Goal: Information Seeking & Learning: Check status

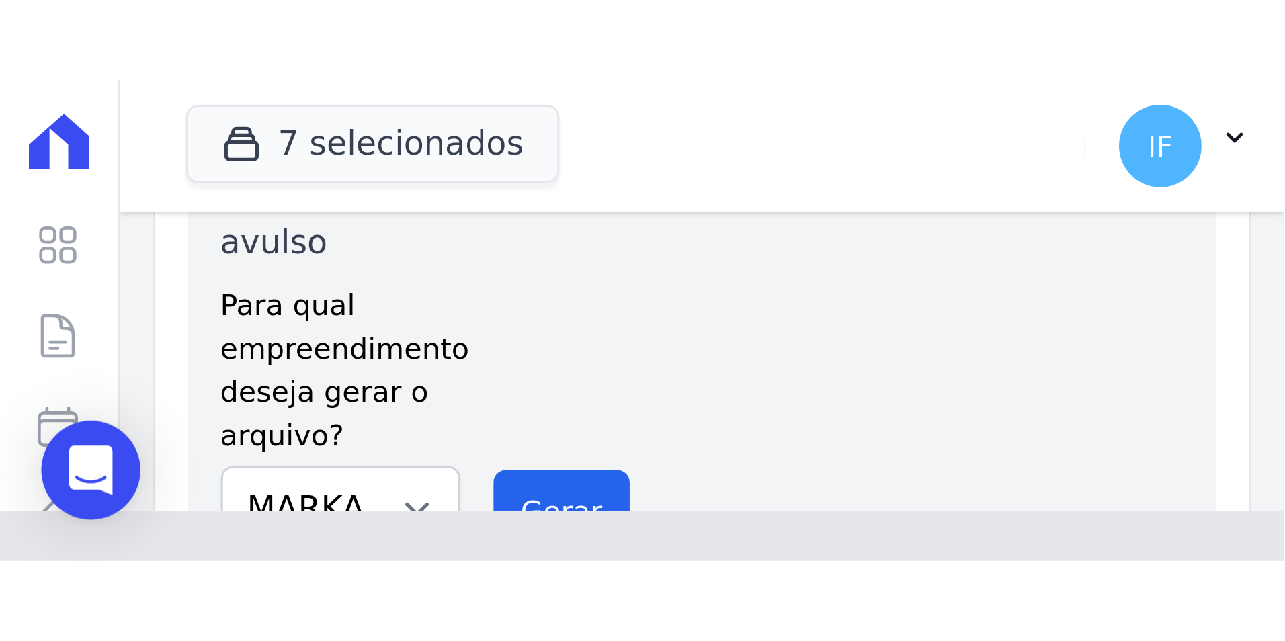
scroll to position [82, 0]
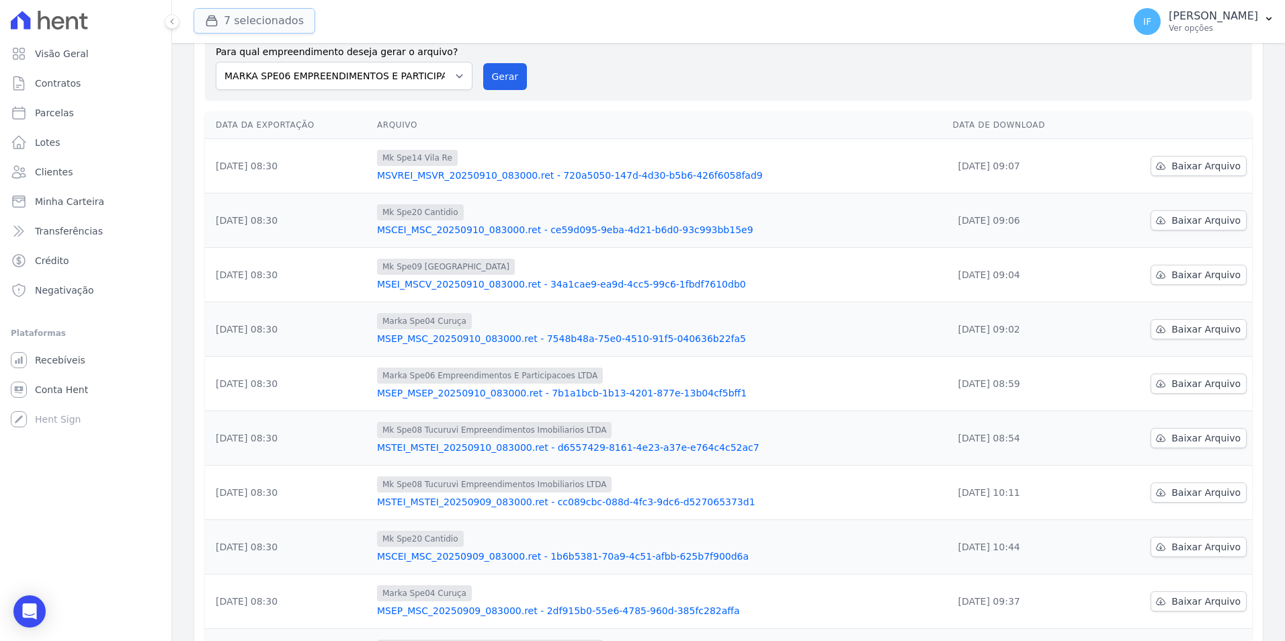
click at [280, 22] on button "7 selecionados" at bounding box center [255, 21] width 122 height 26
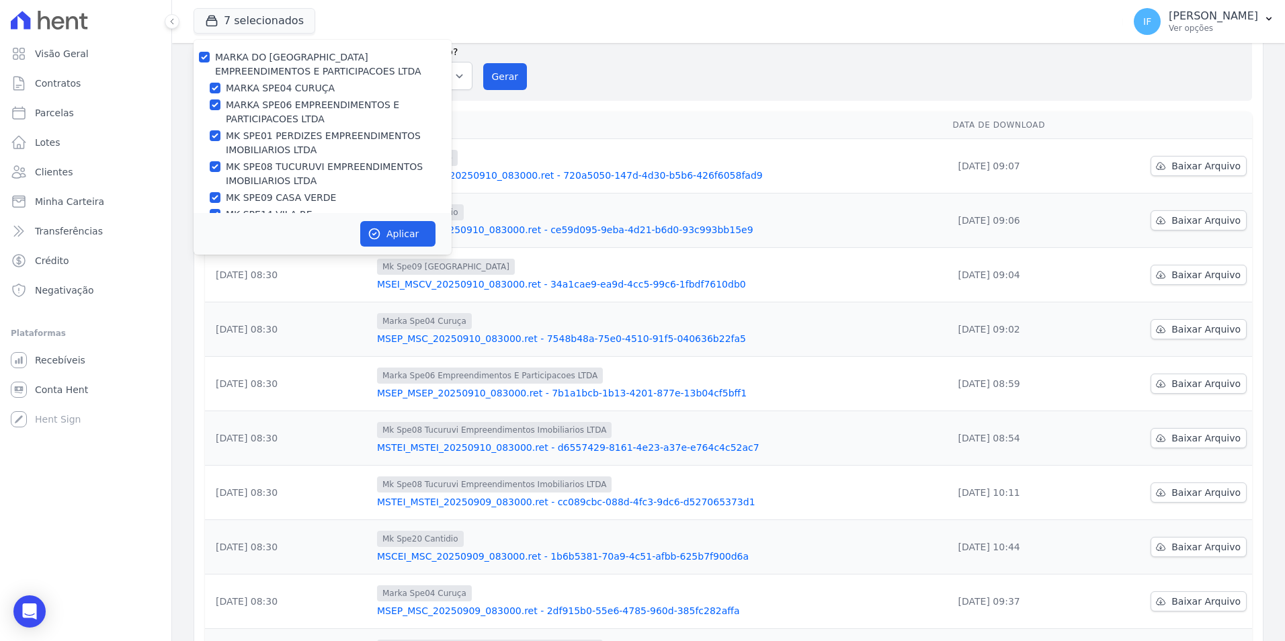
click at [198, 58] on div "MARKA DO [GEOGRAPHIC_DATA] EMPREENDIMENTOS E PARTICIPACOES LTDA" at bounding box center [323, 64] width 258 height 28
click at [202, 58] on input "MARKA DO [GEOGRAPHIC_DATA] EMPREENDIMENTOS E PARTICIPACOES LTDA" at bounding box center [204, 57] width 11 height 11
checkbox input "false"
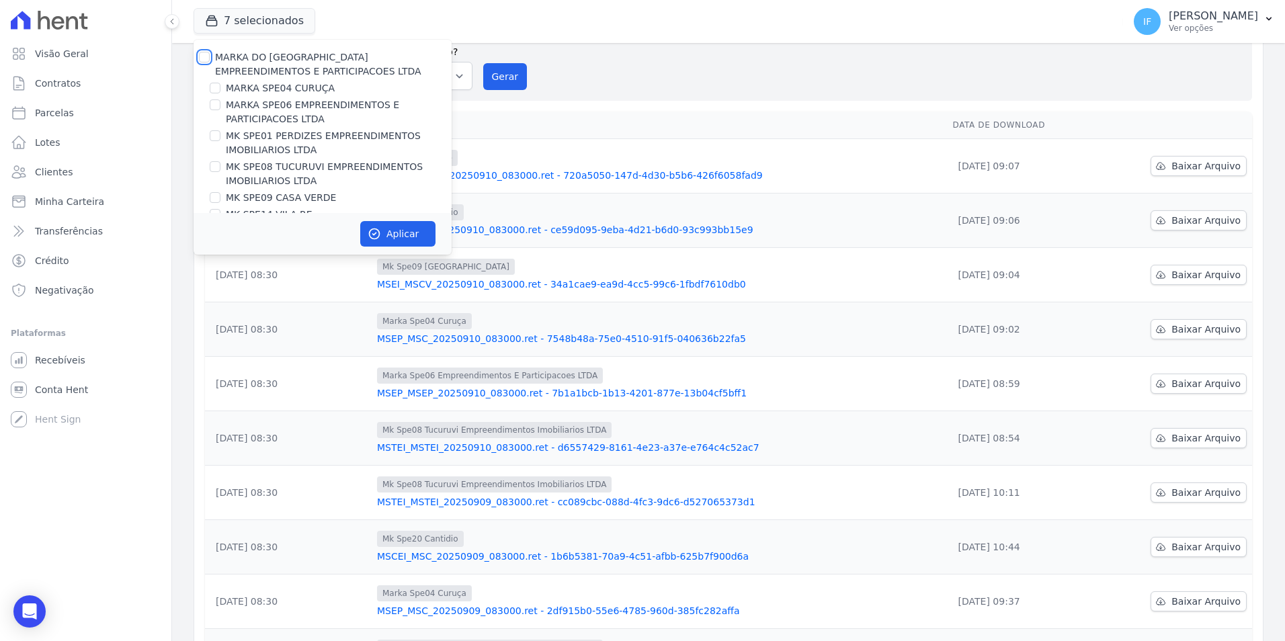
checkbox input "false"
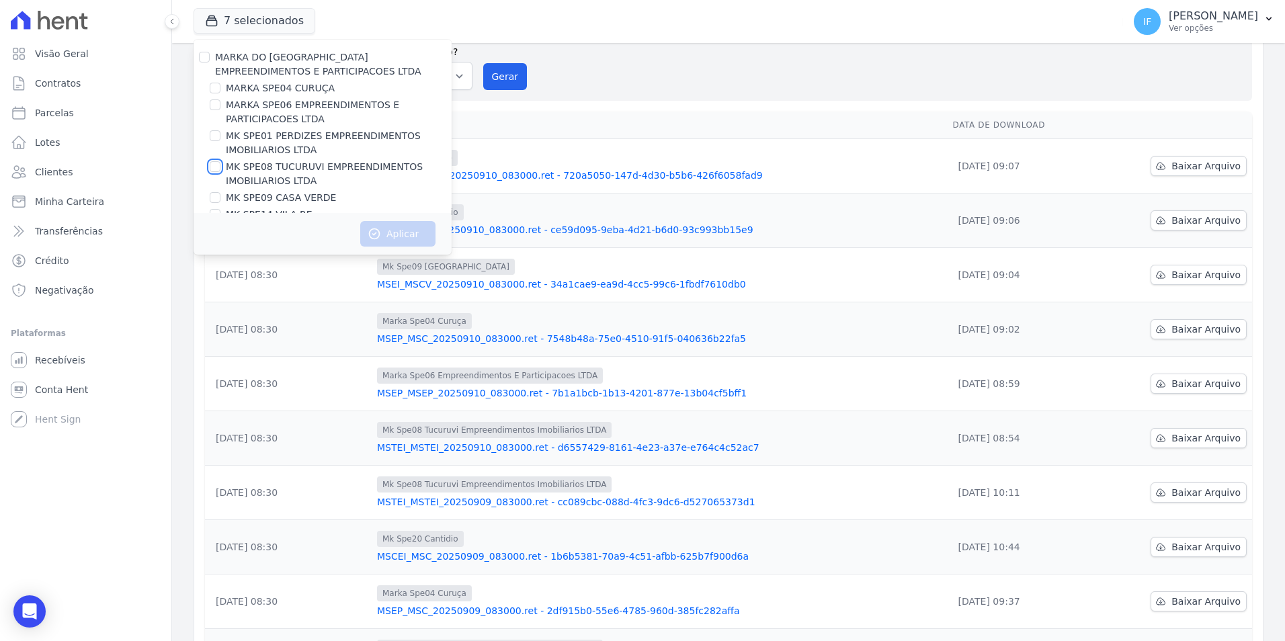
drag, startPoint x: 216, startPoint y: 169, endPoint x: 231, endPoint y: 183, distance: 20.9
click at [216, 170] on input "MK SPE08 TUCURUVI EMPREENDIMENTOS IMOBILIARIOS LTDA" at bounding box center [215, 166] width 11 height 11
checkbox input "true"
click at [392, 237] on button "Aplicar" at bounding box center [397, 234] width 75 height 26
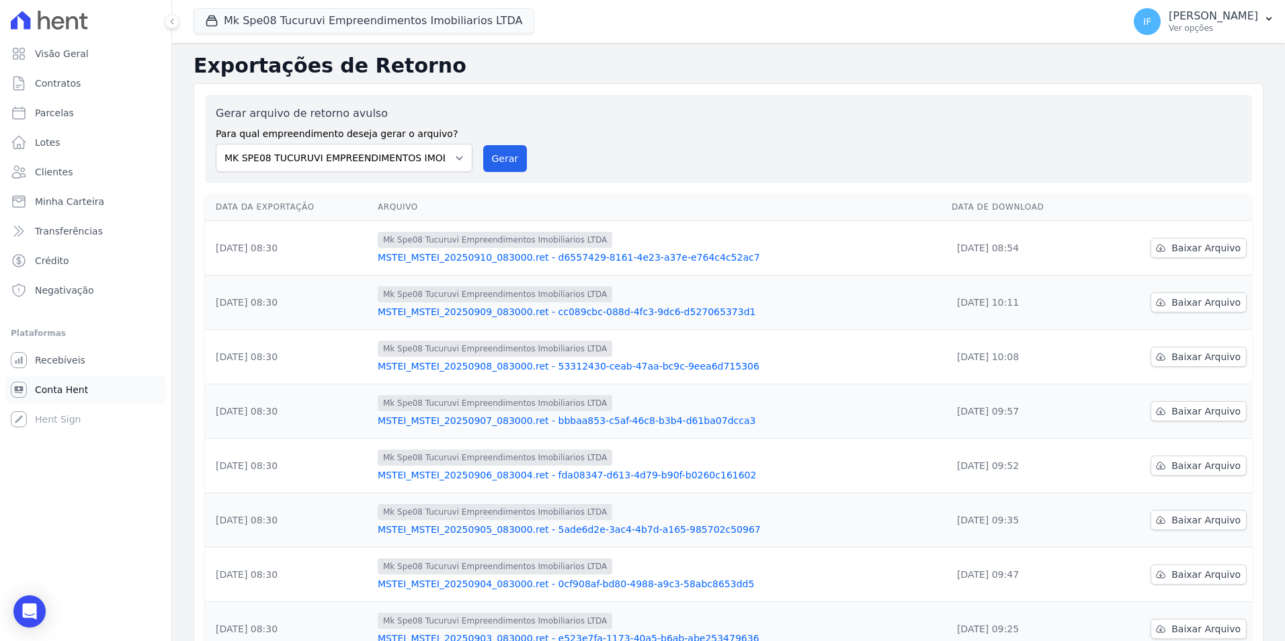
click at [77, 389] on span "Conta Hent" at bounding box center [61, 389] width 53 height 13
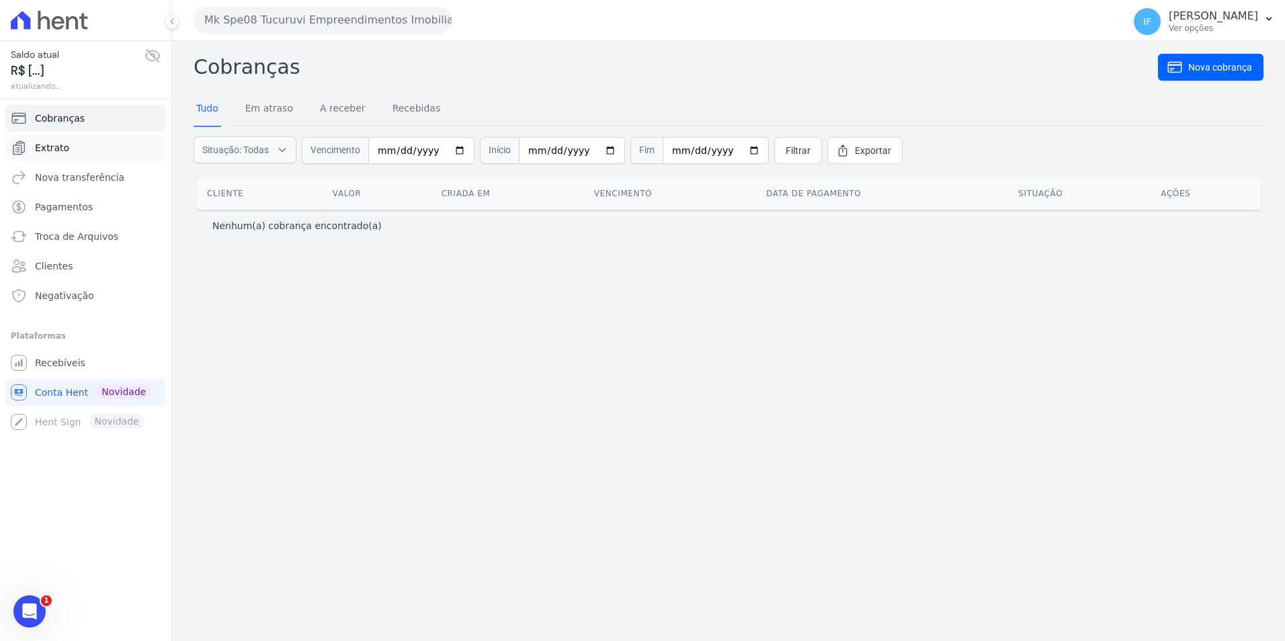
click at [59, 149] on span "Extrato" at bounding box center [52, 147] width 34 height 13
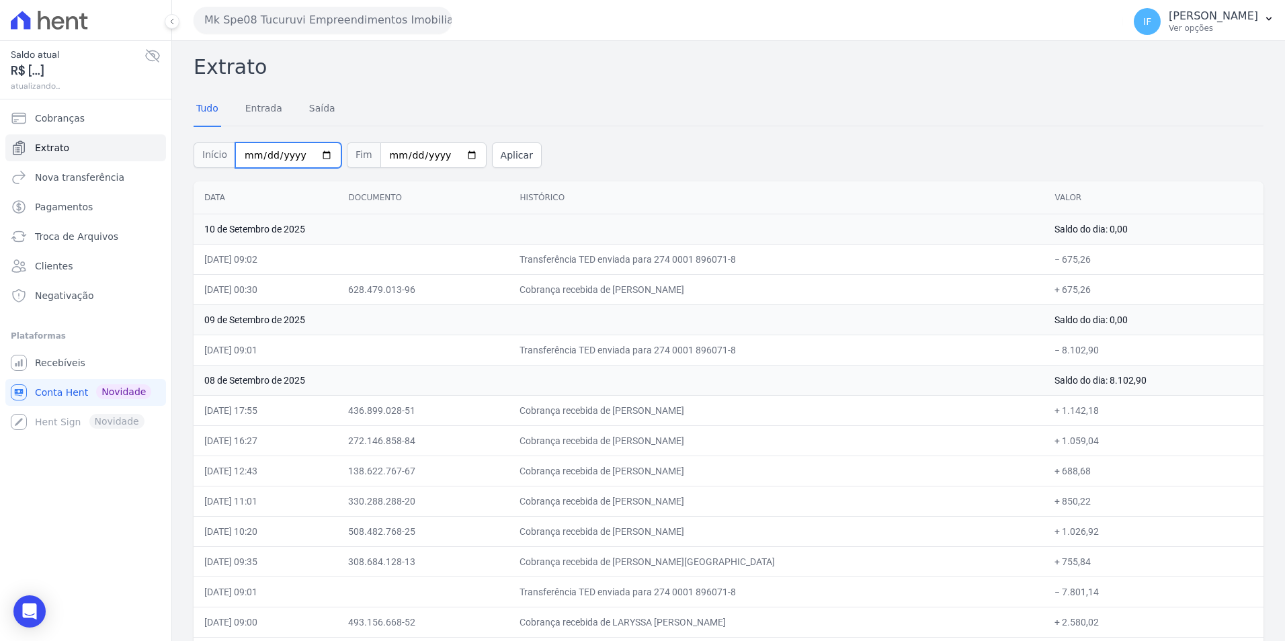
click at [316, 153] on input "2025-09-01" at bounding box center [288, 155] width 106 height 26
click at [318, 153] on input "2025-09-01" at bounding box center [288, 155] width 106 height 26
type input "[DATE]"
click at [452, 159] on input "2025-09-10" at bounding box center [433, 155] width 106 height 26
type input "[DATE]"
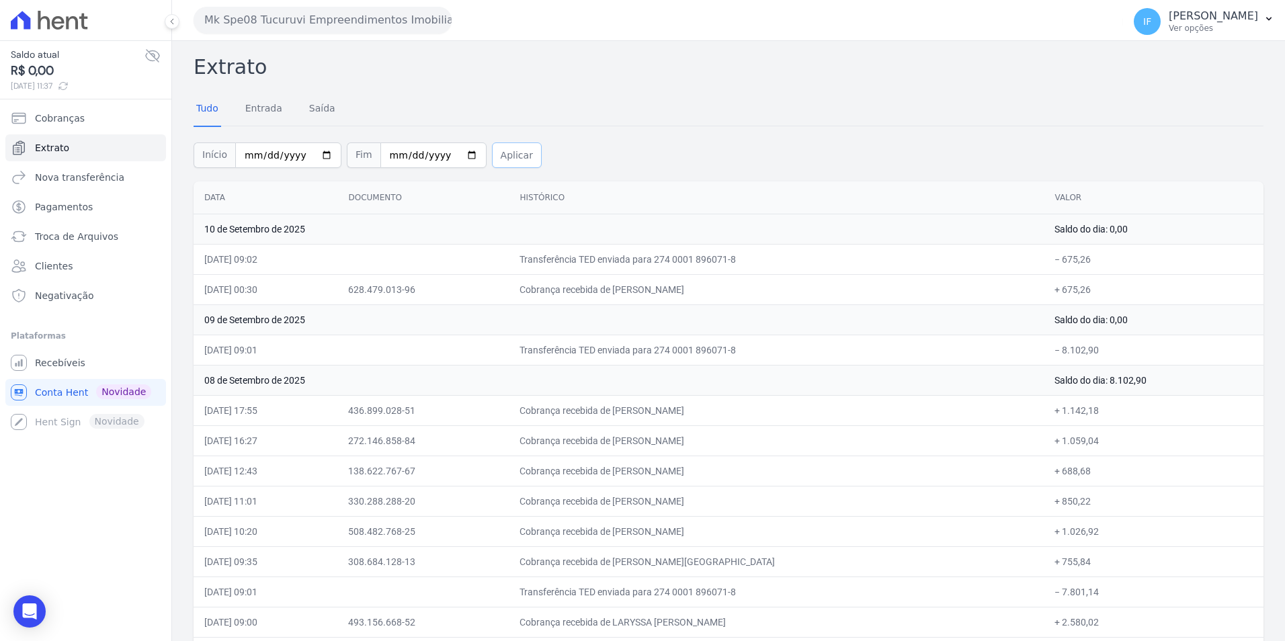
click at [492, 154] on button "Aplicar" at bounding box center [517, 155] width 50 height 26
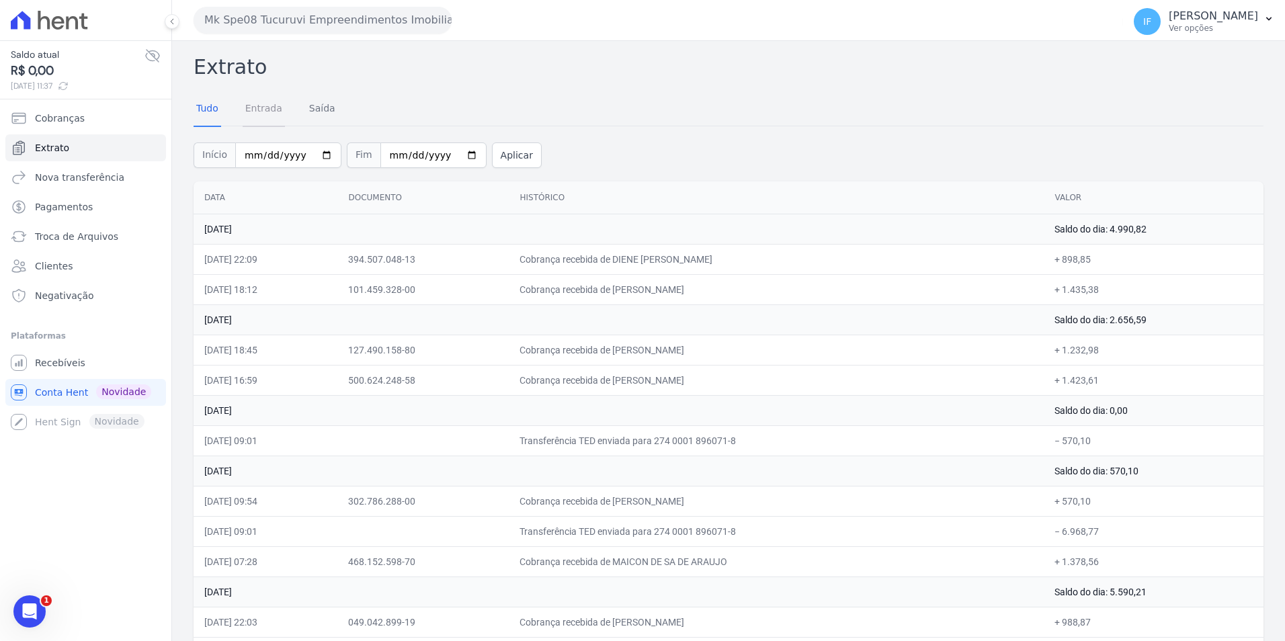
click at [267, 110] on link "Entrada" at bounding box center [264, 109] width 42 height 35
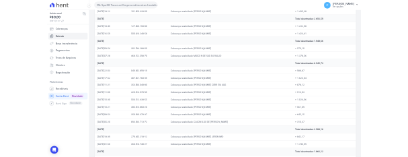
scroll to position [269, 0]
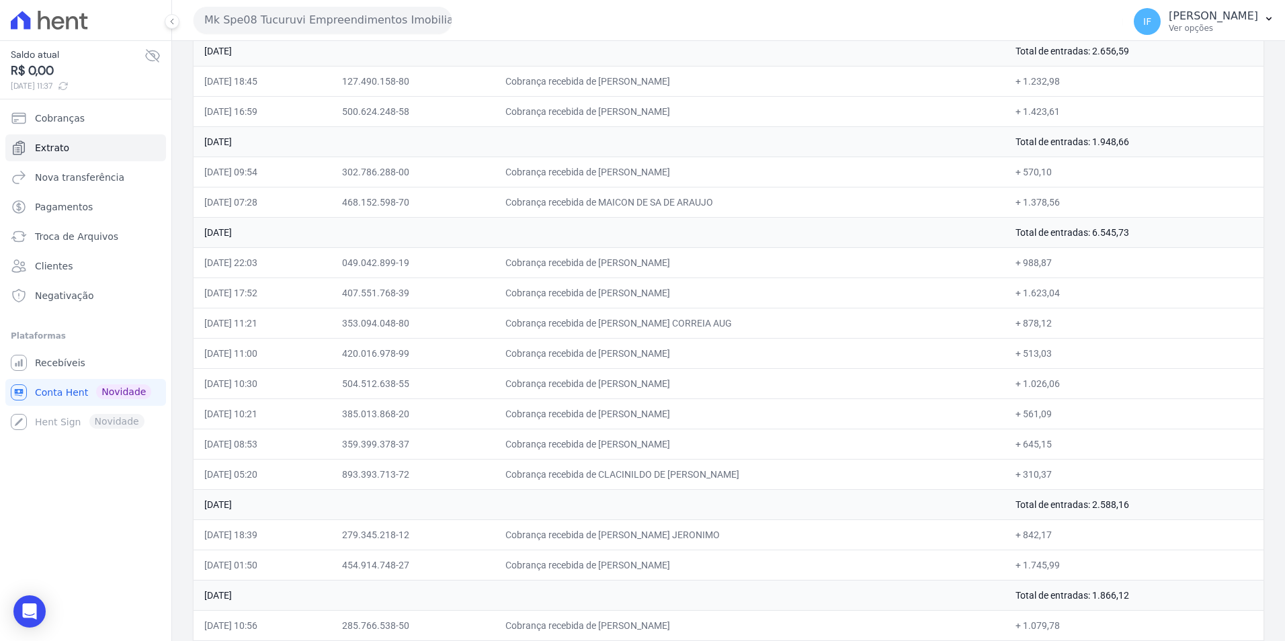
drag, startPoint x: 622, startPoint y: 415, endPoint x: 757, endPoint y: 418, distance: 134.4
click at [757, 418] on td "Cobrança recebida de [PERSON_NAME]" at bounding box center [750, 413] width 510 height 30
drag, startPoint x: 757, startPoint y: 418, endPoint x: 728, endPoint y: 411, distance: 29.2
copy td "MAILSON ZANICHELLI RIBEIRO"
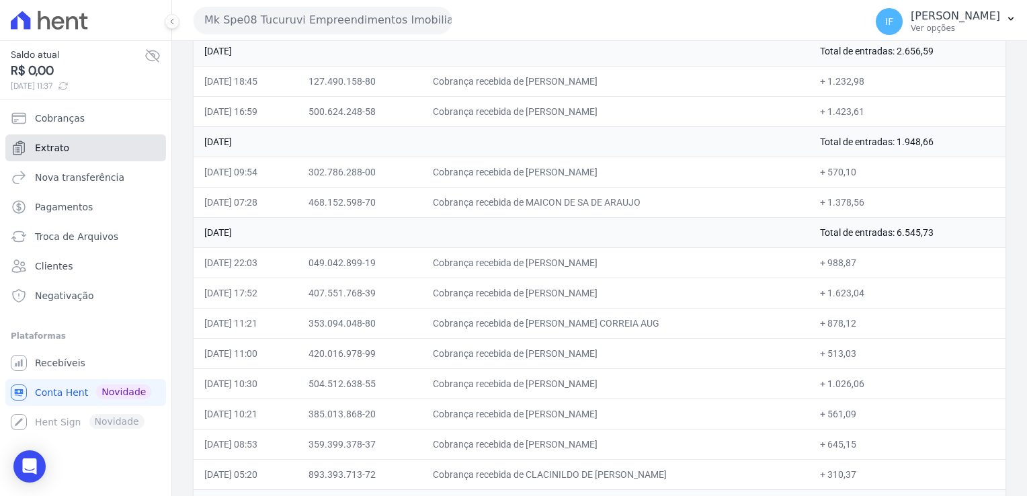
click at [54, 148] on span "Extrato" at bounding box center [52, 147] width 34 height 13
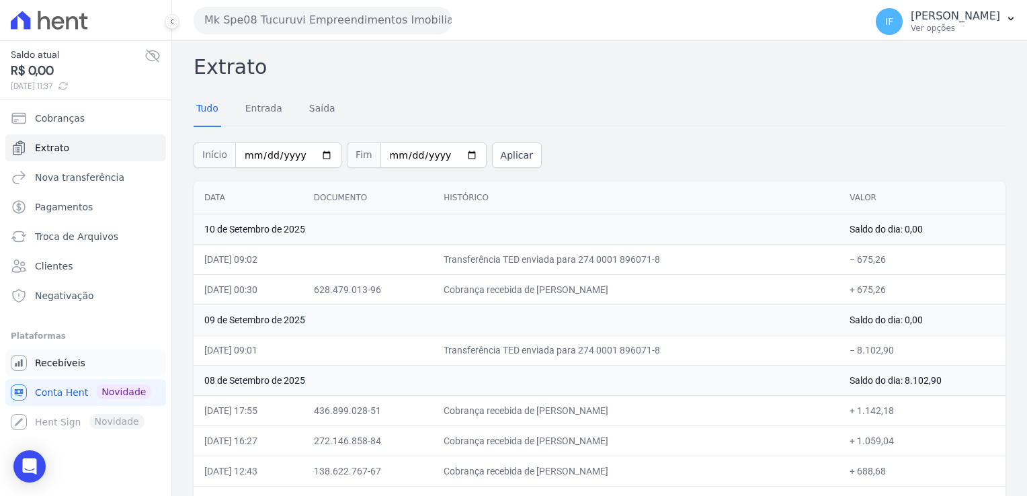
click at [56, 367] on span "Recebíveis" at bounding box center [60, 362] width 50 height 13
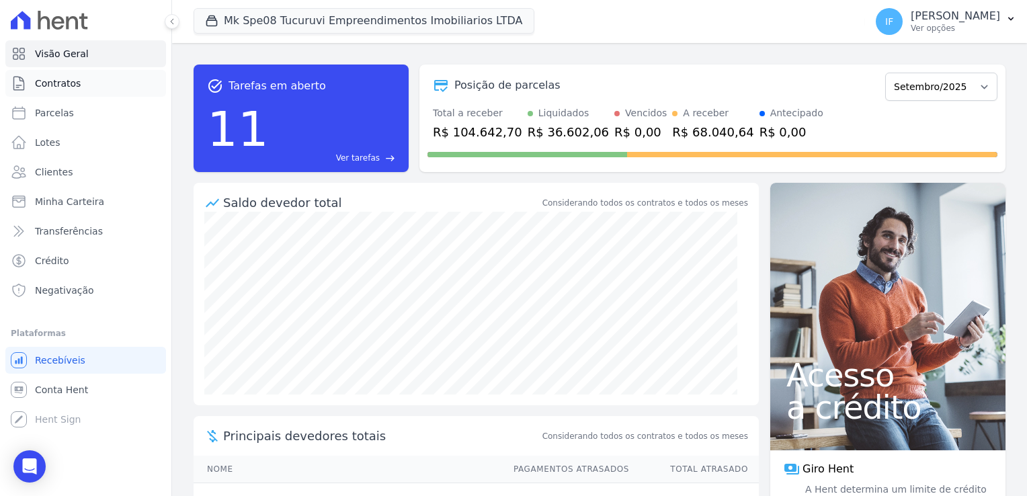
click at [79, 85] on link "Contratos" at bounding box center [85, 83] width 161 height 27
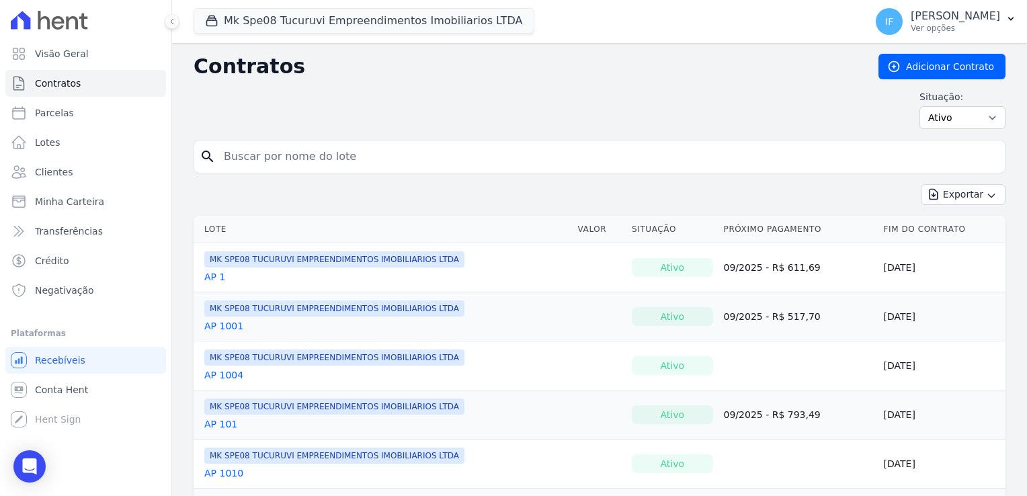
click at [269, 155] on input "search" at bounding box center [607, 156] width 783 height 27
type input "206"
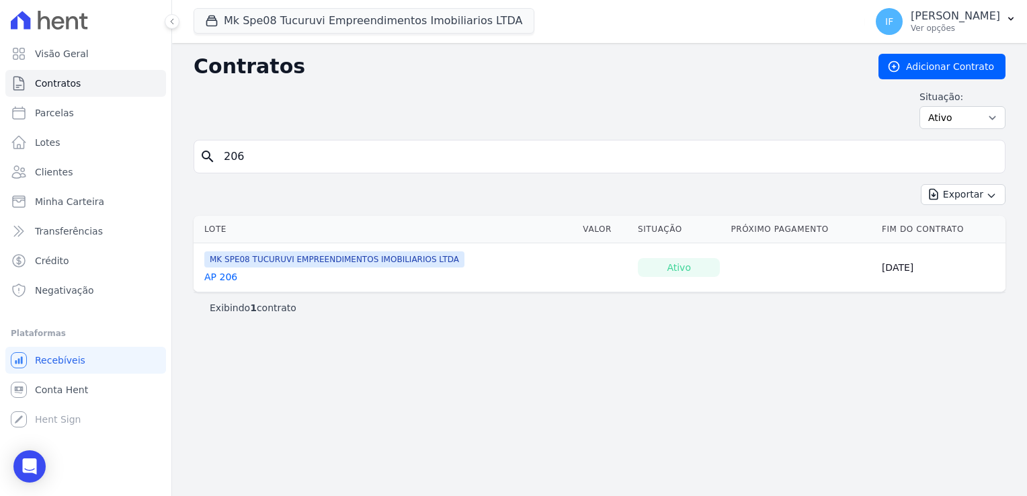
click at [223, 279] on link "AP 206" at bounding box center [220, 276] width 33 height 13
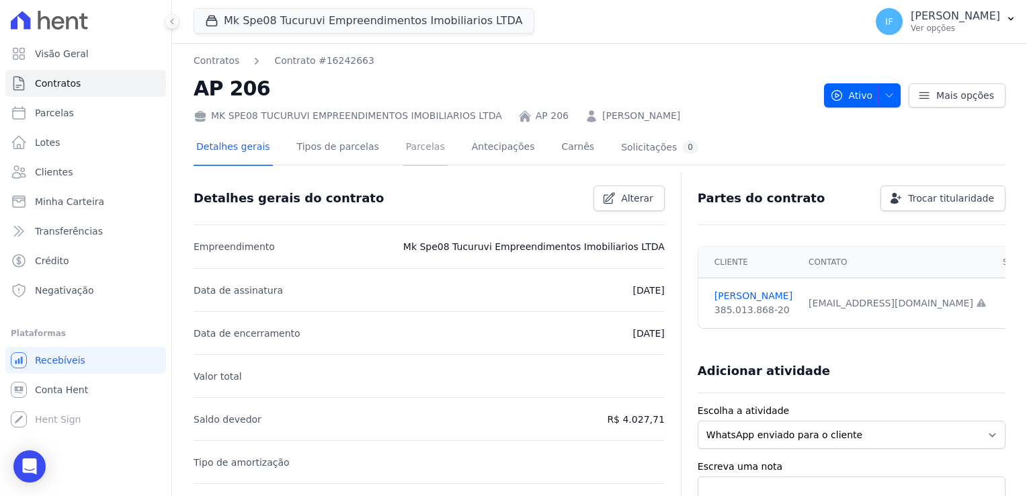
click at [409, 152] on link "Parcelas" at bounding box center [425, 148] width 44 height 36
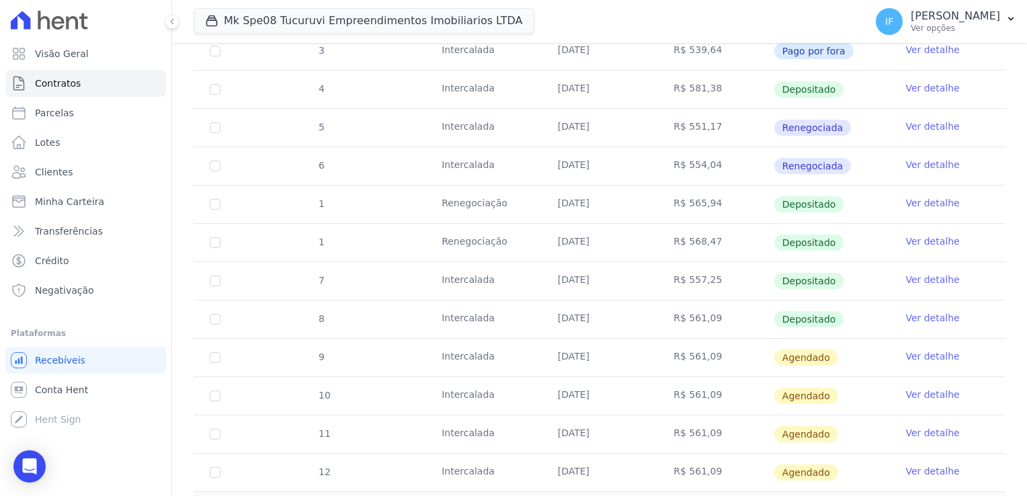
scroll to position [336, 0]
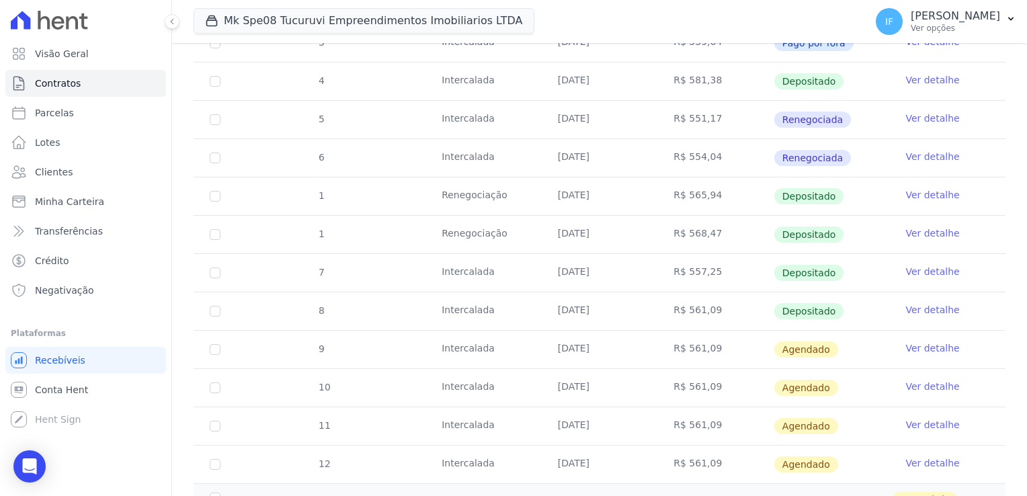
click at [915, 310] on link "Ver detalhe" at bounding box center [932, 309] width 54 height 13
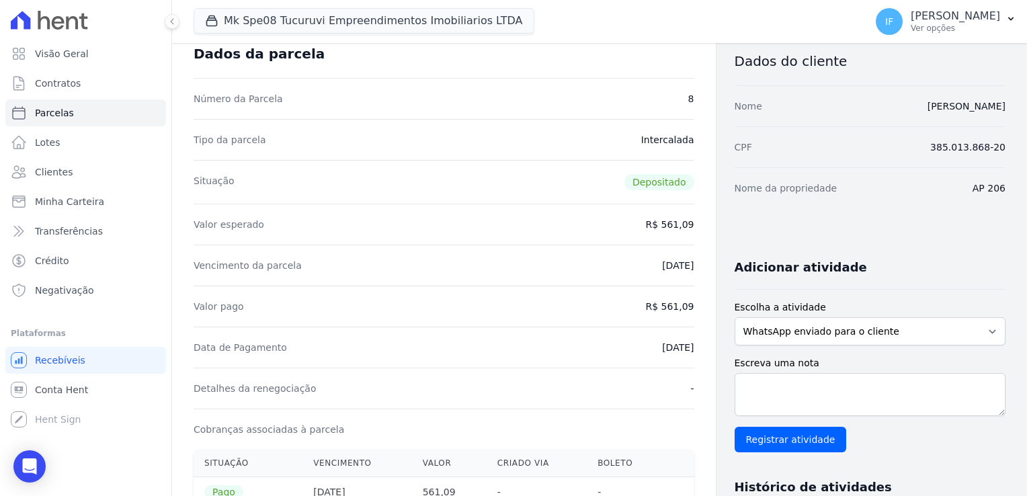
scroll to position [134, 0]
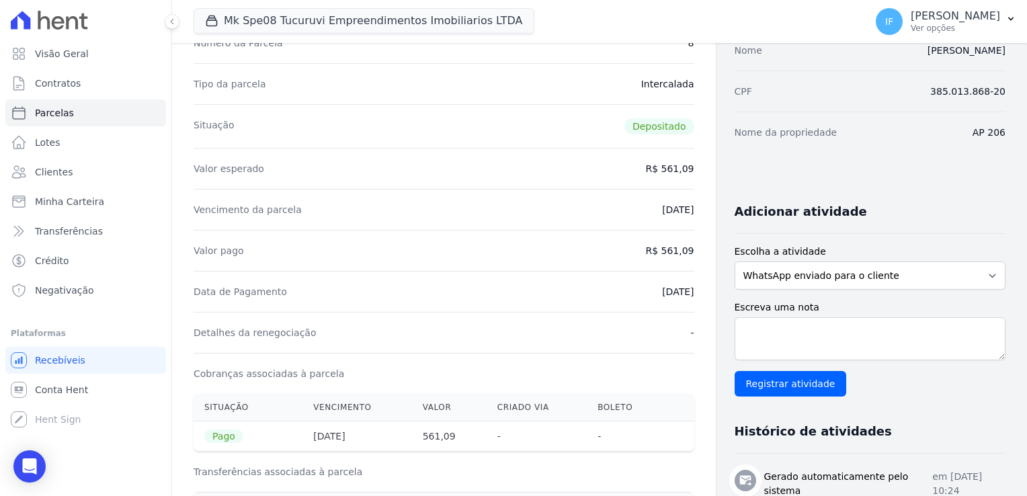
drag, startPoint x: 635, startPoint y: 213, endPoint x: 691, endPoint y: 214, distance: 56.4
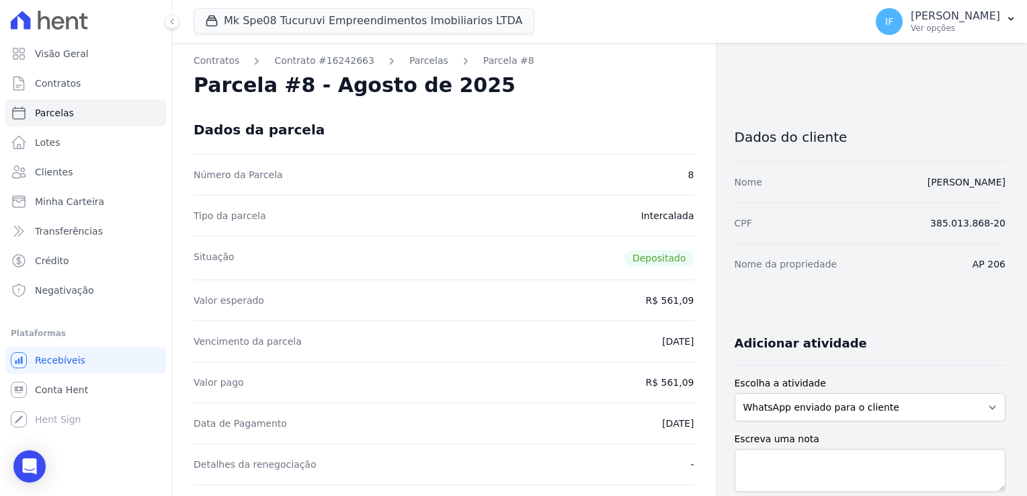
scroll to position [0, 0]
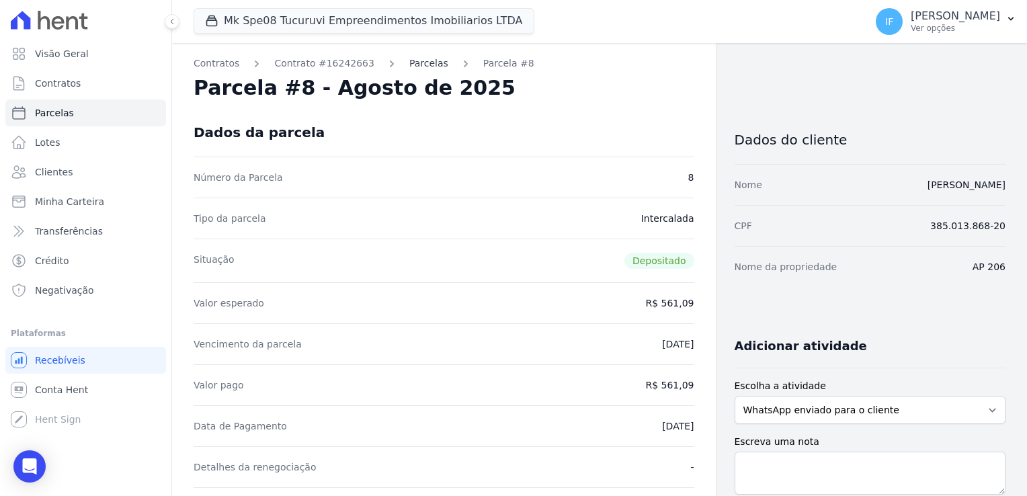
click at [409, 62] on link "Parcelas" at bounding box center [428, 63] width 39 height 14
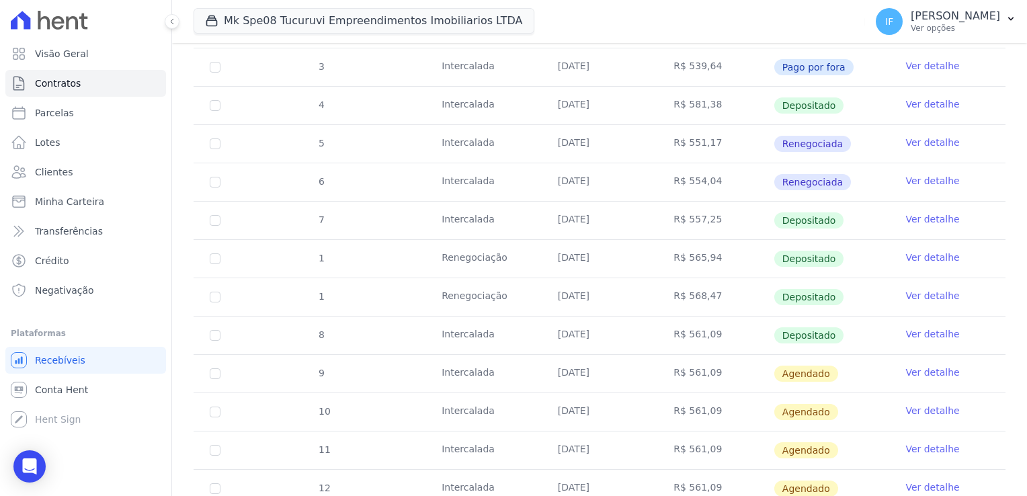
scroll to position [336, 0]
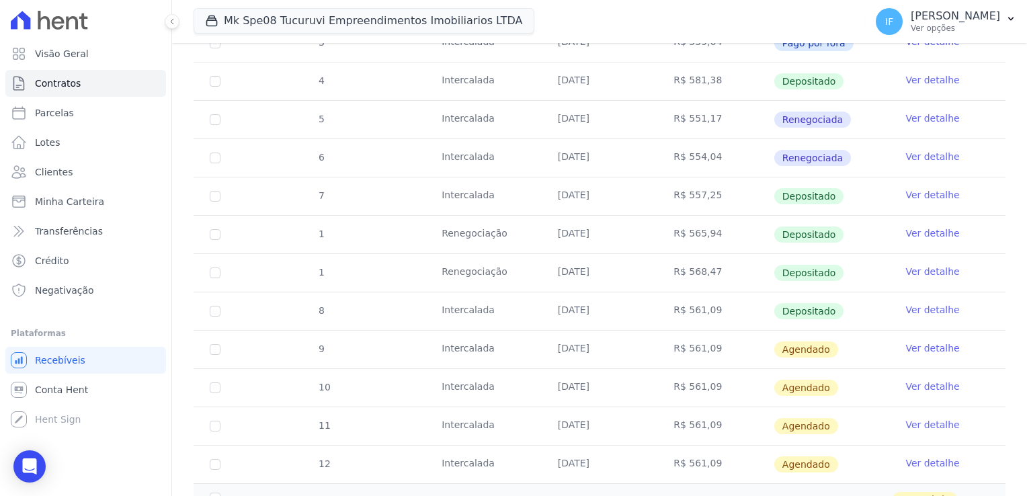
click at [919, 232] on link "Ver detalhe" at bounding box center [932, 232] width 54 height 13
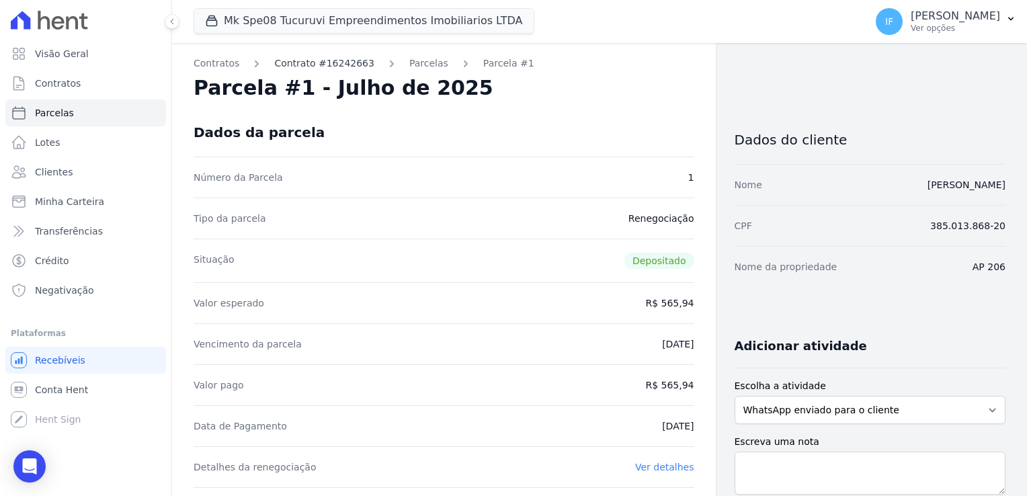
click at [319, 63] on link "Contrato #16242663" at bounding box center [324, 63] width 100 height 14
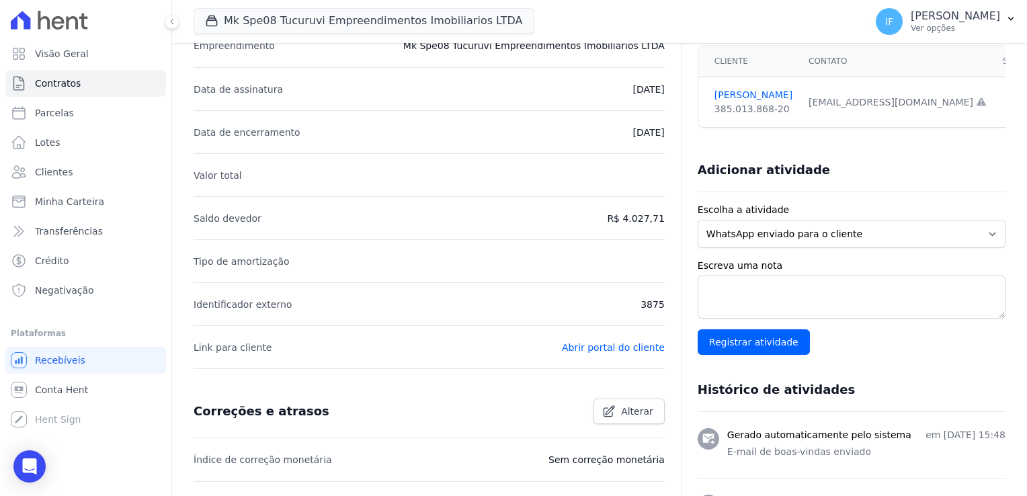
scroll to position [202, 0]
click at [73, 390] on span "Conta Hent" at bounding box center [61, 389] width 53 height 13
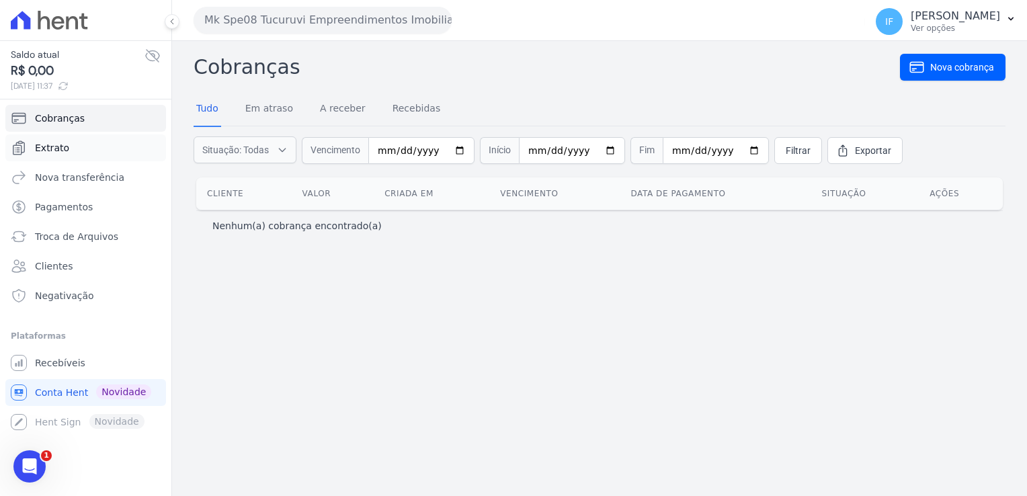
click at [52, 147] on span "Extrato" at bounding box center [52, 147] width 34 height 13
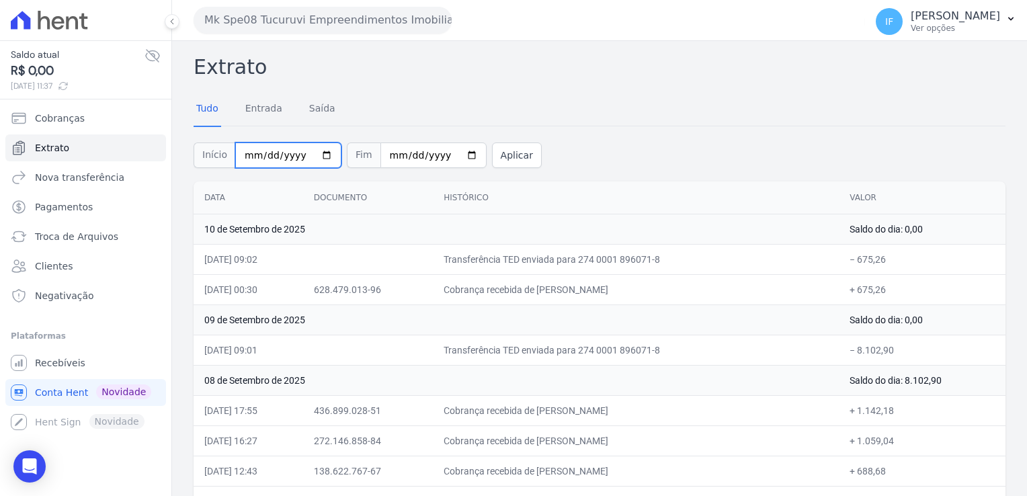
click at [314, 149] on input "2025-09-01" at bounding box center [288, 155] width 106 height 26
click at [318, 150] on input "2025-09-01" at bounding box center [288, 155] width 106 height 26
type input "[DATE]"
click at [446, 153] on input "2025-09-10" at bounding box center [433, 155] width 106 height 26
type input "[DATE]"
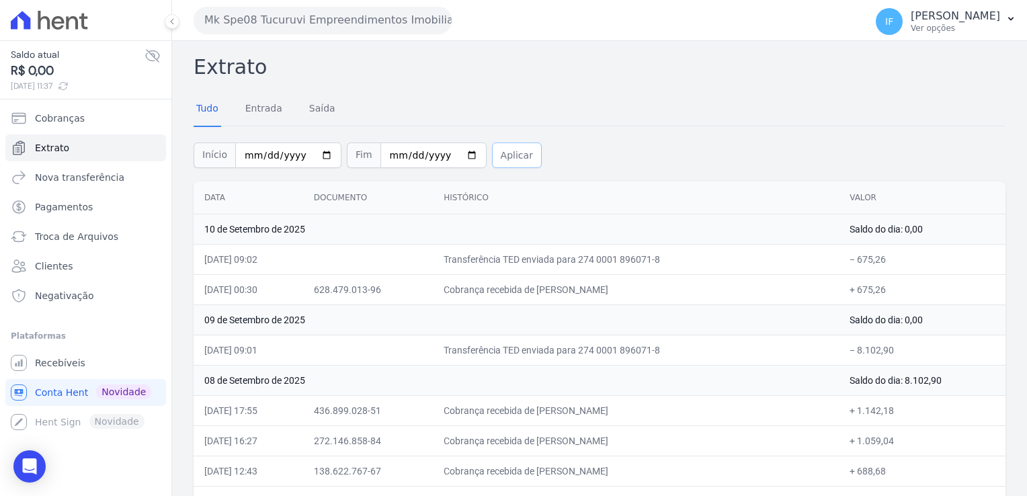
click at [498, 158] on button "Aplicar" at bounding box center [517, 155] width 50 height 26
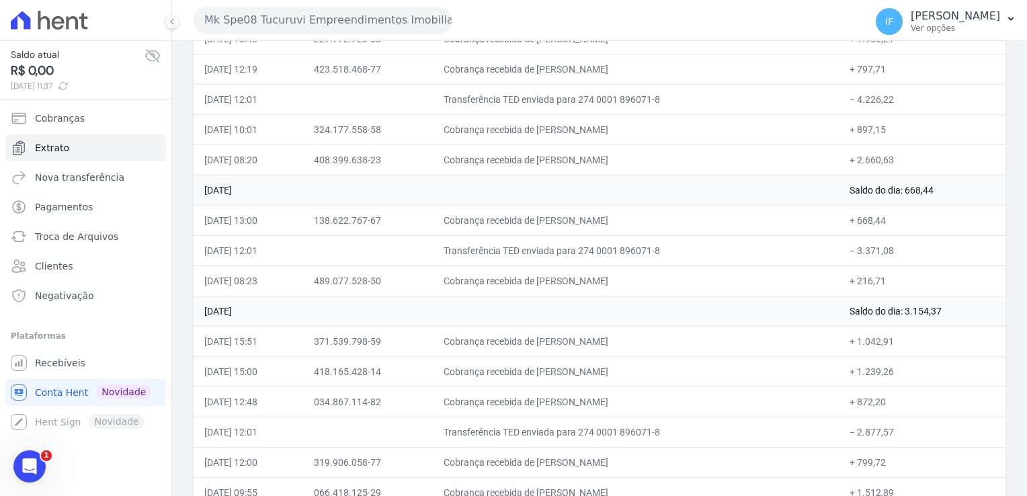
scroll to position [3730, 0]
click at [859, 474] on td "+ 1.512,89" at bounding box center [922, 489] width 167 height 30
drag, startPoint x: 858, startPoint y: 471, endPoint x: 911, endPoint y: 478, distance: 53.6
click at [911, 478] on td "+ 1.512,89" at bounding box center [922, 489] width 167 height 30
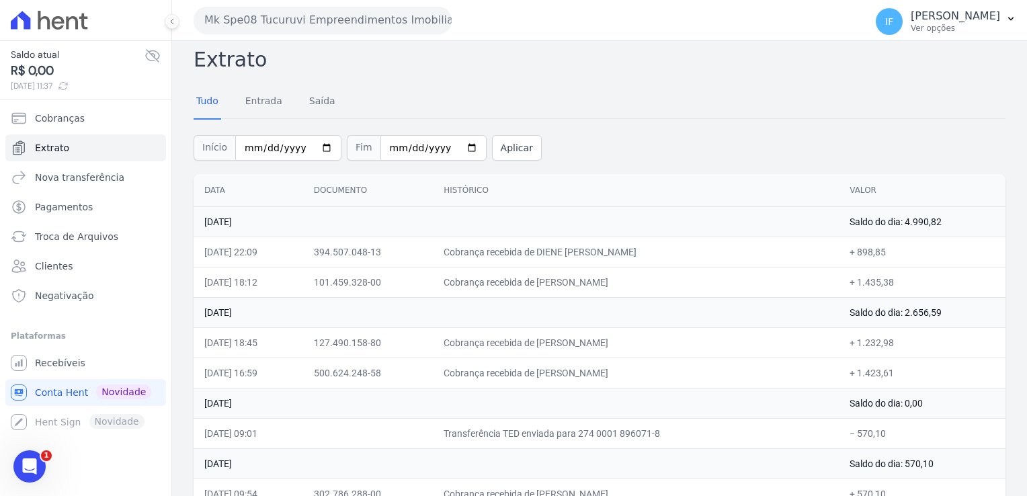
scroll to position [0, 0]
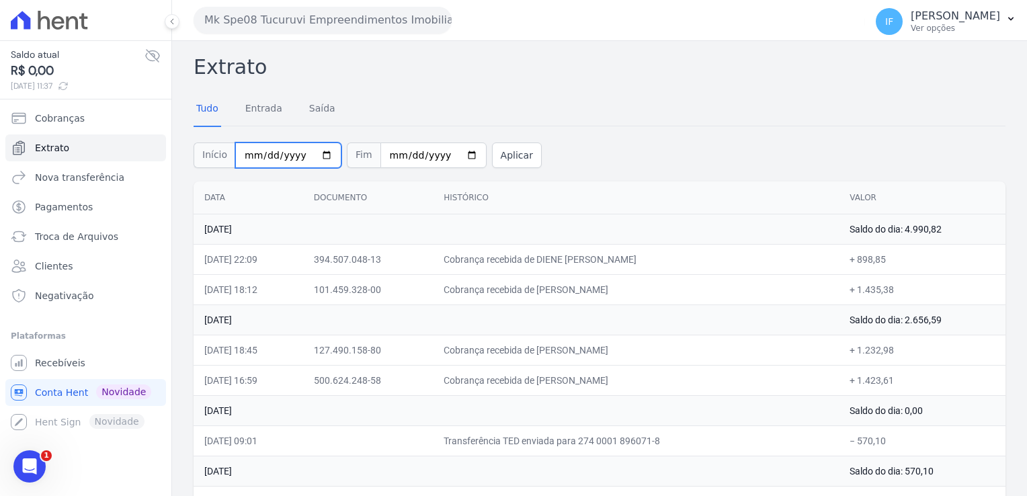
click at [316, 150] on input "[DATE]" at bounding box center [288, 155] width 106 height 26
type input "[DATE]"
click at [495, 153] on button "Aplicar" at bounding box center [517, 155] width 50 height 26
click at [265, 109] on link "Entrada" at bounding box center [264, 109] width 42 height 35
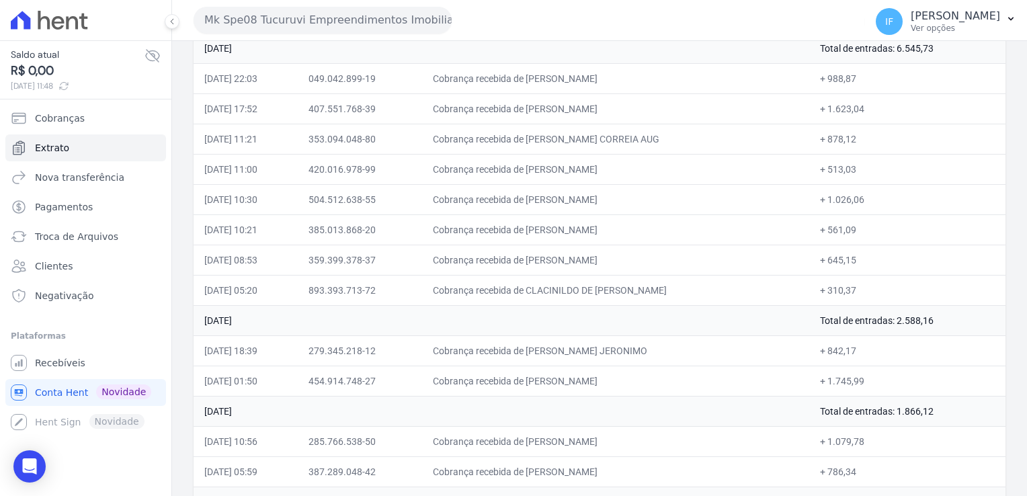
scroll to position [420, 0]
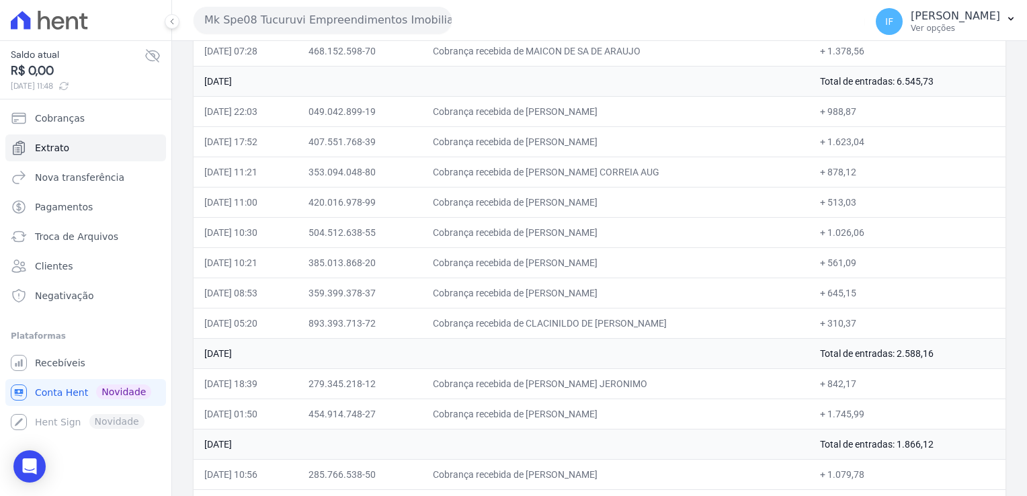
drag, startPoint x: 206, startPoint y: 259, endPoint x: 860, endPoint y: 255, distance: 654.5
click at [860, 255] on tr "[DATE] 10:21 385.013.868-20 Cobrança recebida de [PERSON_NAME] + 561,09" at bounding box center [600, 262] width 812 height 30
